Goal: Complete application form: Complete application form

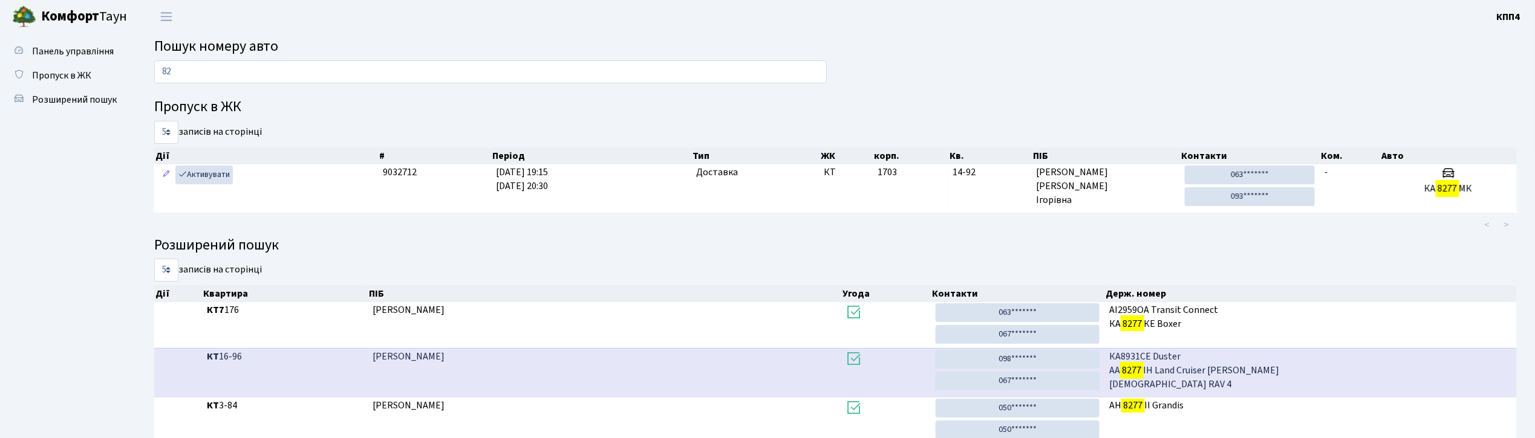
type input "8"
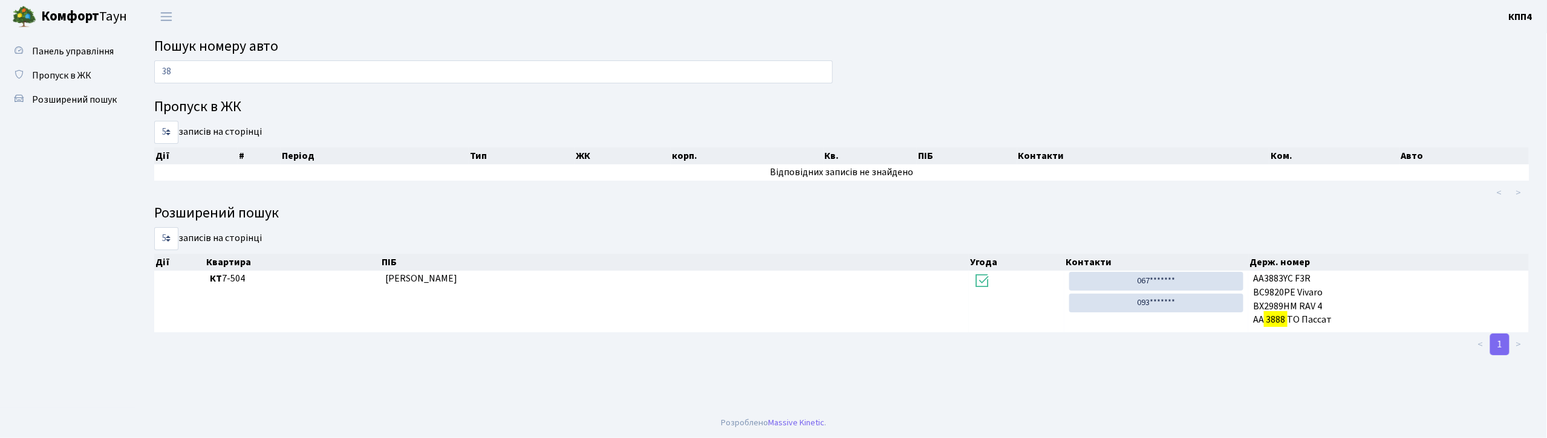
type input "3"
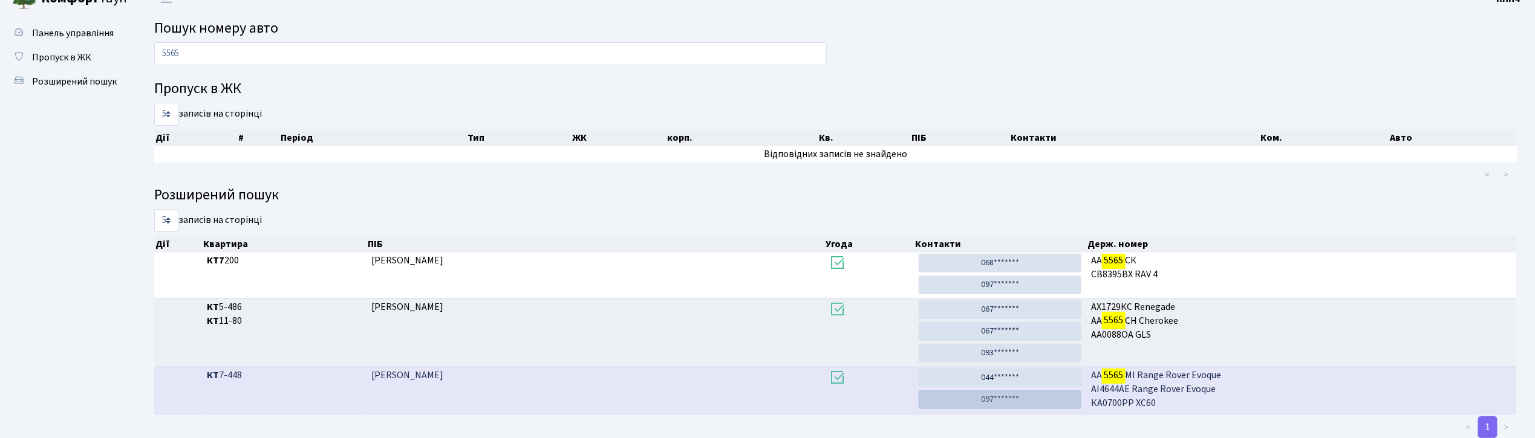
scroll to position [51, 0]
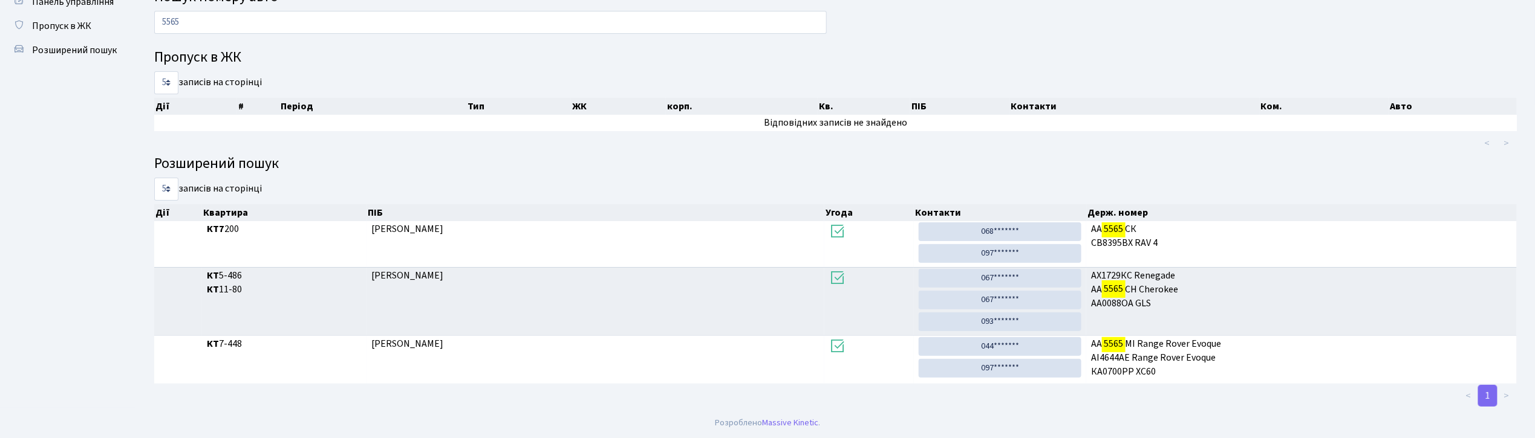
click at [223, 20] on input "5565" at bounding box center [490, 22] width 672 height 23
type input "5"
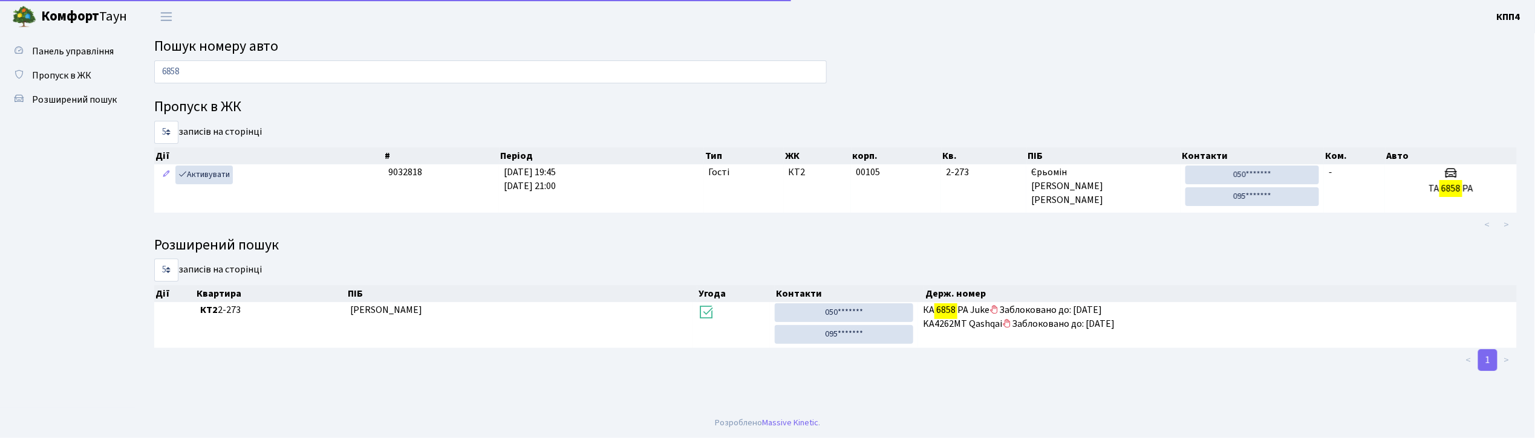
scroll to position [0, 0]
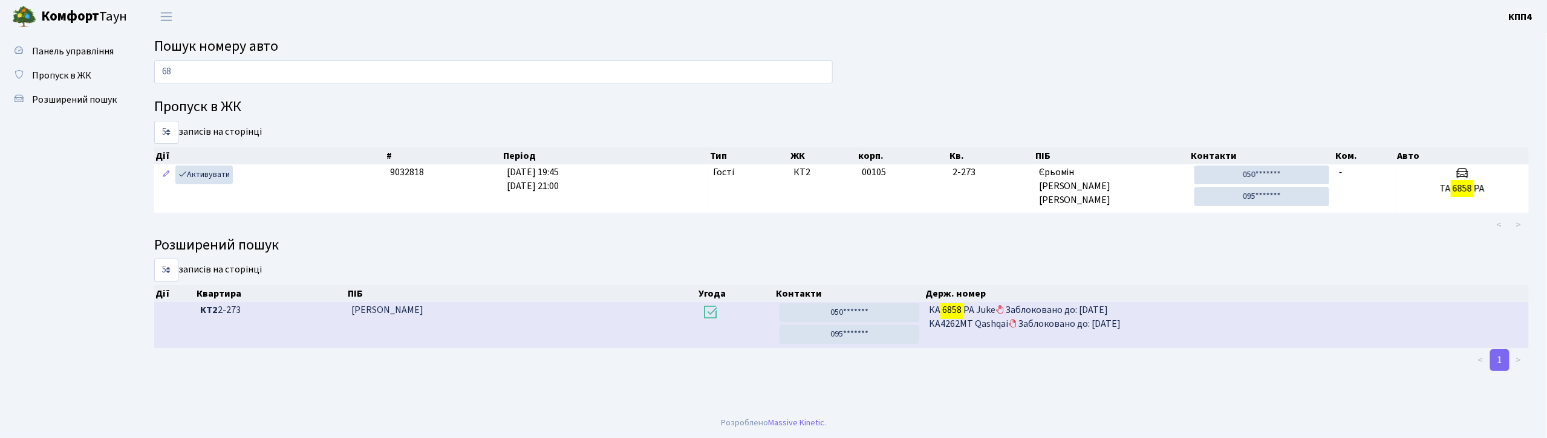
type input "6"
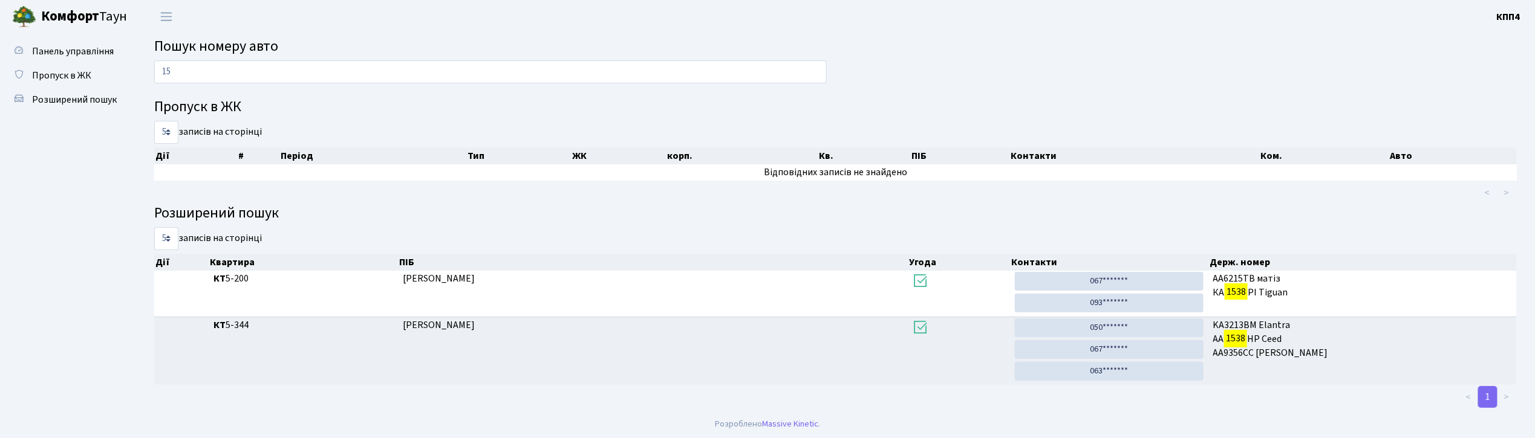
type input "1"
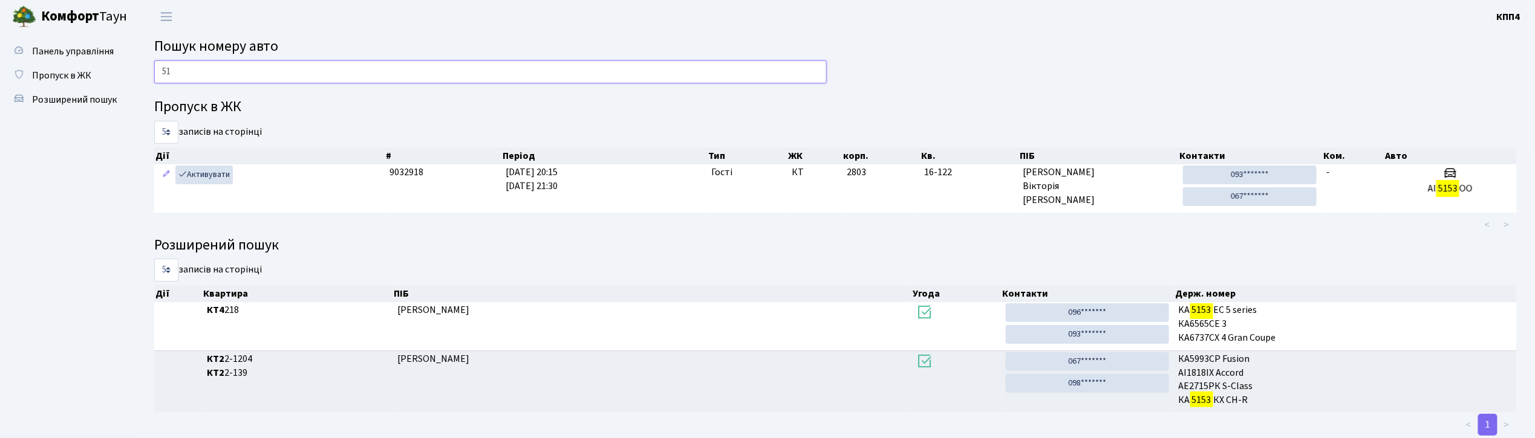
type input "5"
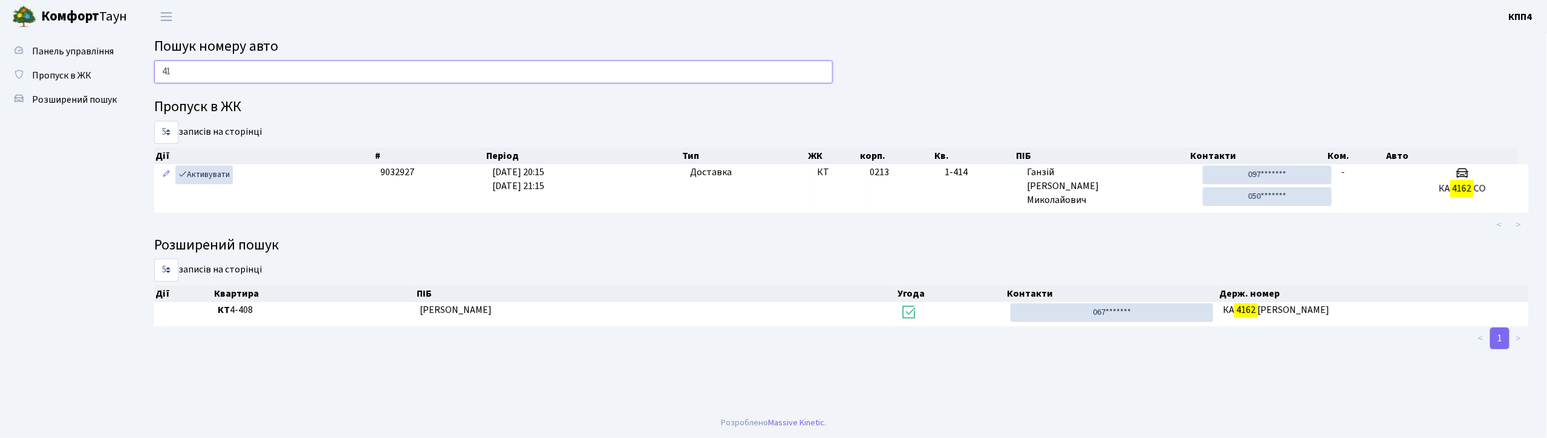
type input "4"
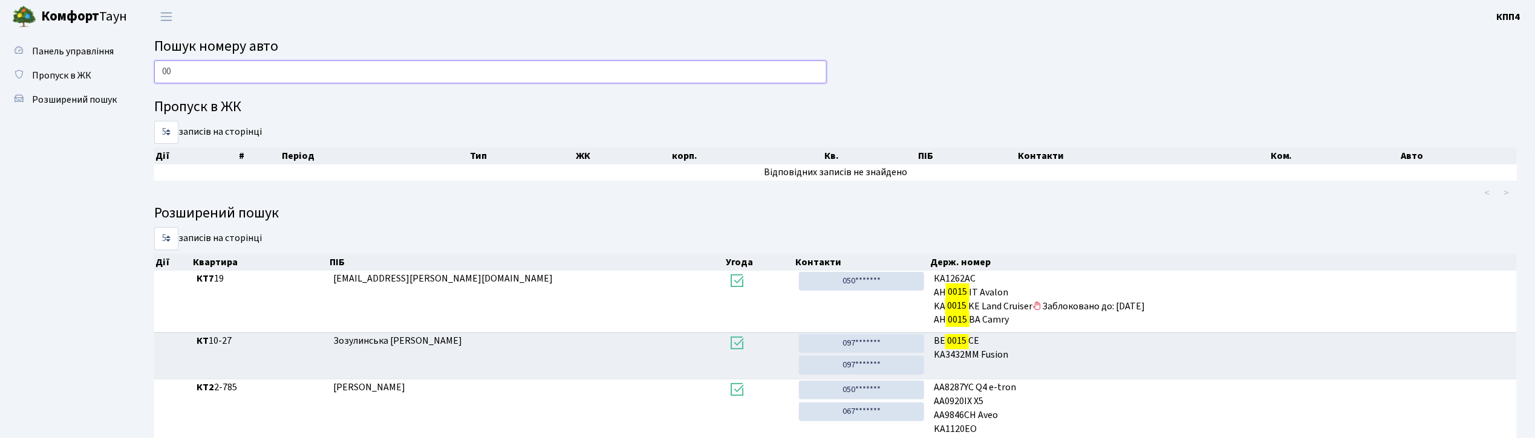
type input "0"
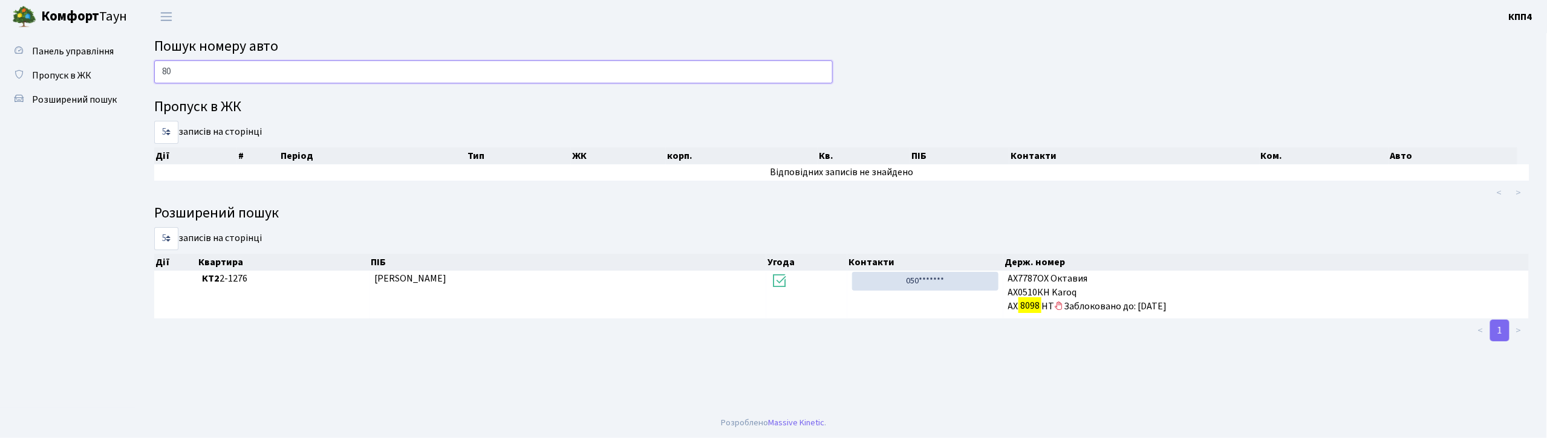
type input "8"
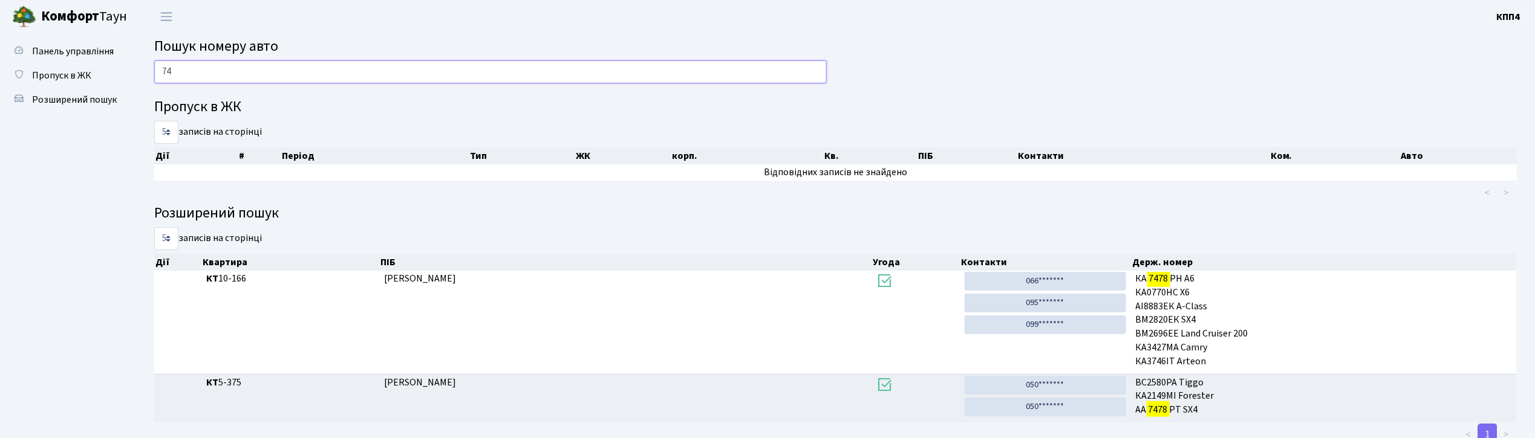
type input "7"
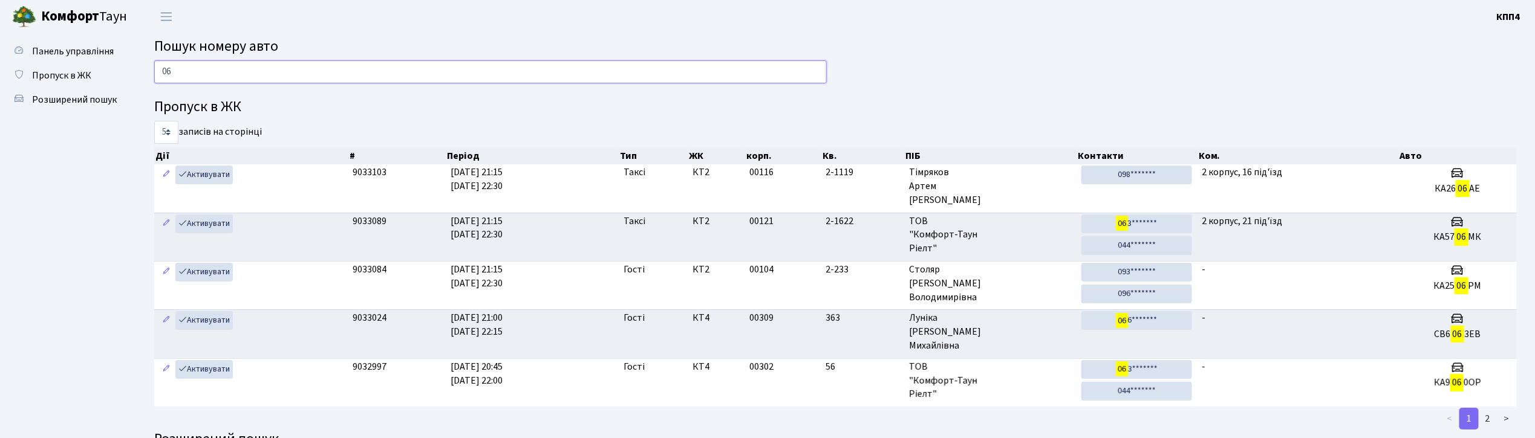
type input "0"
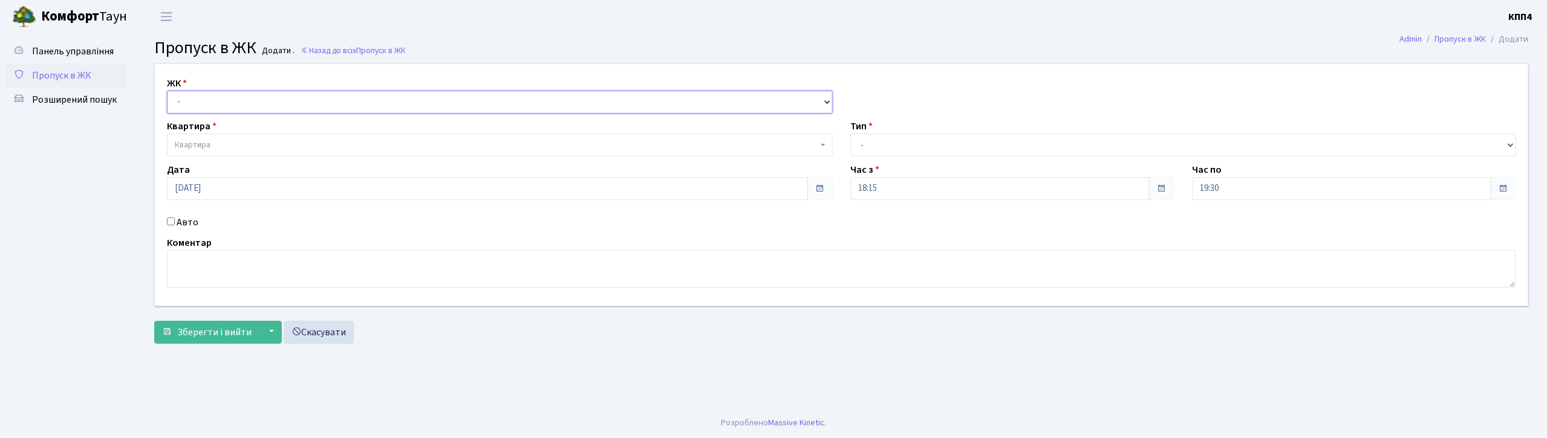
click at [194, 99] on select "- КТ, вул. Регенераторна, 4 КТ2, просп. [STREET_ADDRESS] [STREET_ADDRESS] [PERS…" at bounding box center [500, 102] width 666 height 23
select select "271"
click at [167, 91] on select "- КТ, вул. Регенераторна, 4 КТ2, просп. [STREET_ADDRESS] [STREET_ADDRESS] [PERS…" at bounding box center [500, 102] width 666 height 23
select select
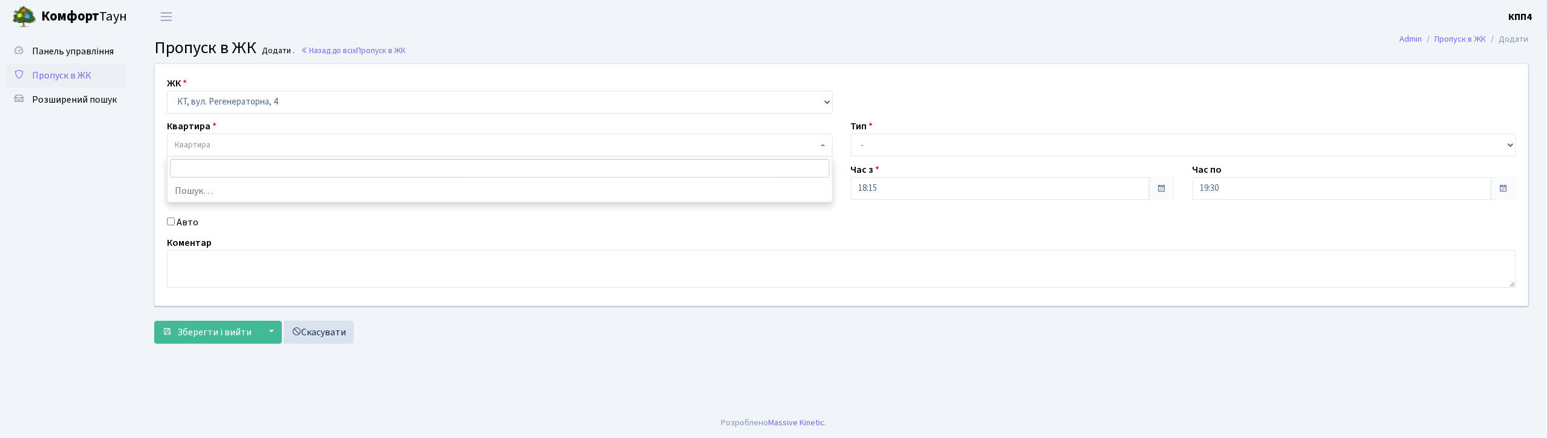
click at [189, 141] on span "Квартира" at bounding box center [193, 145] width 36 height 12
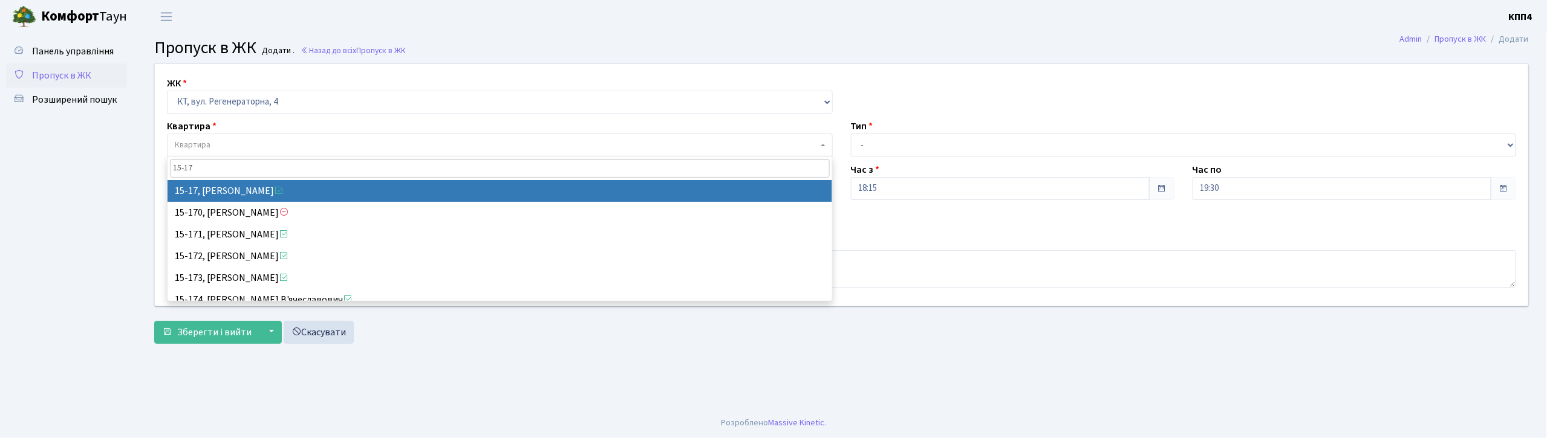
type input "15-17"
select select "8792"
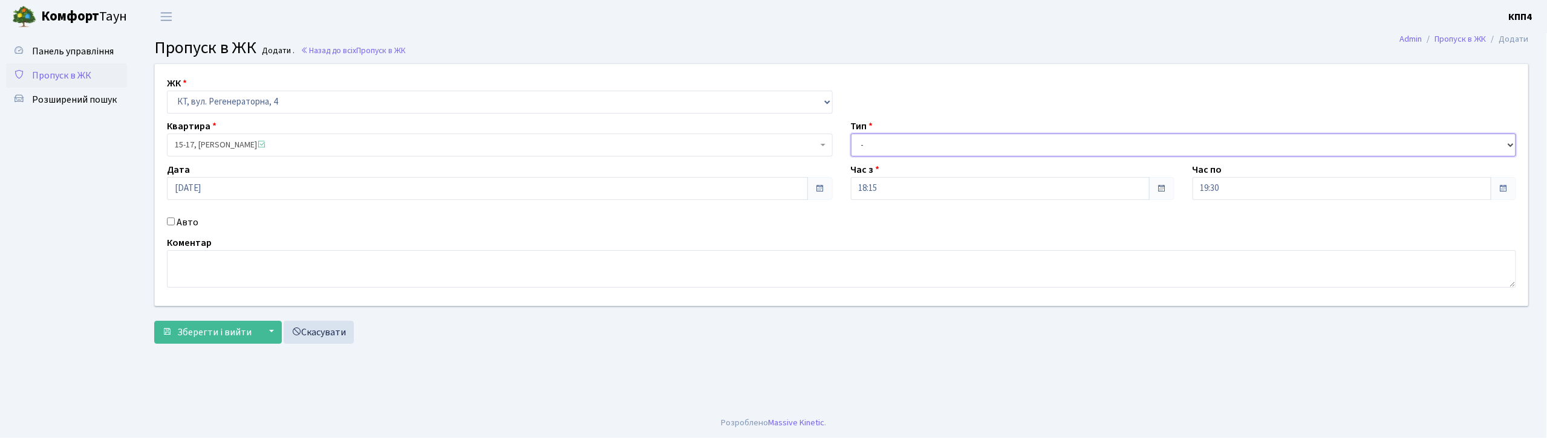
click at [884, 138] on select "- Доставка Таксі Гості Сервіс" at bounding box center [1184, 145] width 666 height 23
select select "1"
click at [851, 134] on select "- Доставка Таксі Гості Сервіс" at bounding box center [1184, 145] width 666 height 23
click at [218, 337] on span "Зберегти і вийти" at bounding box center [214, 332] width 74 height 13
